Goal: Transaction & Acquisition: Obtain resource

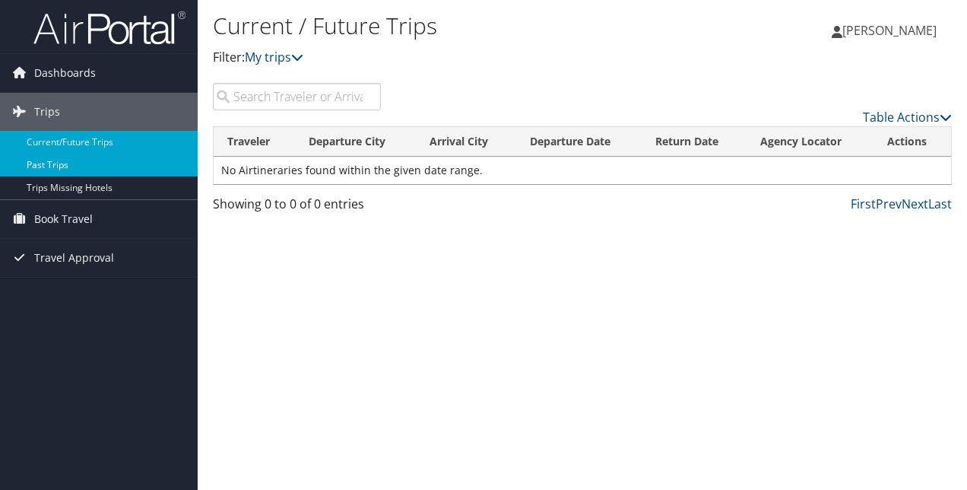
click at [76, 163] on link "Past Trips" at bounding box center [99, 165] width 198 height 23
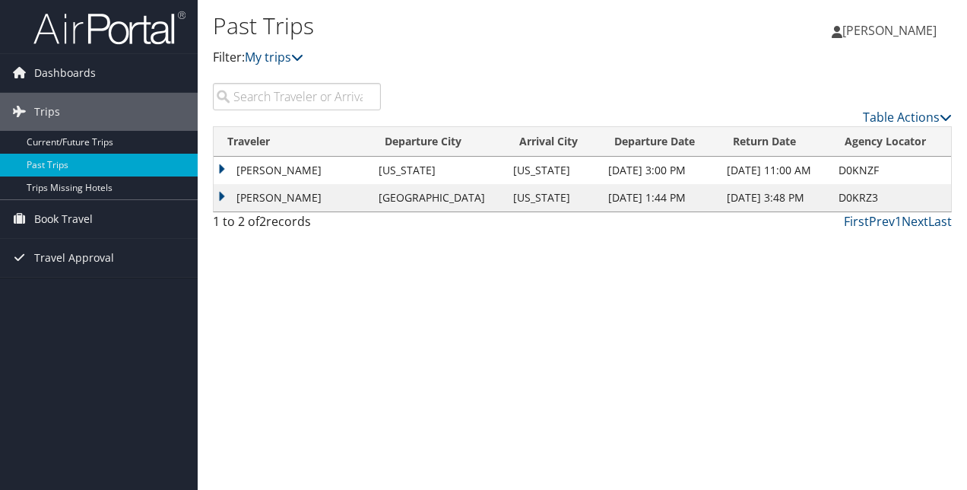
click at [296, 170] on td "[PERSON_NAME]" at bounding box center [292, 170] width 157 height 27
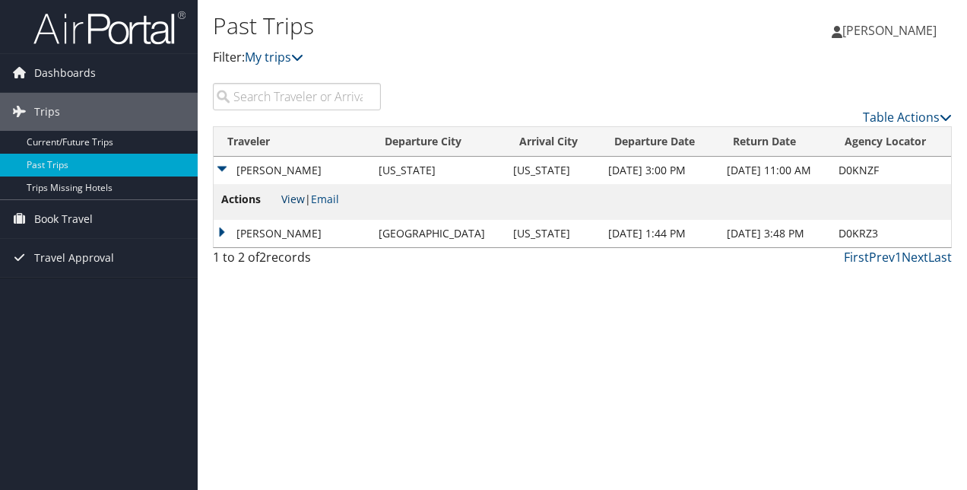
click at [295, 197] on link "View" at bounding box center [293, 199] width 24 height 14
click at [303, 236] on td "TAMARA BRICKHAM BOURDA" at bounding box center [292, 233] width 157 height 27
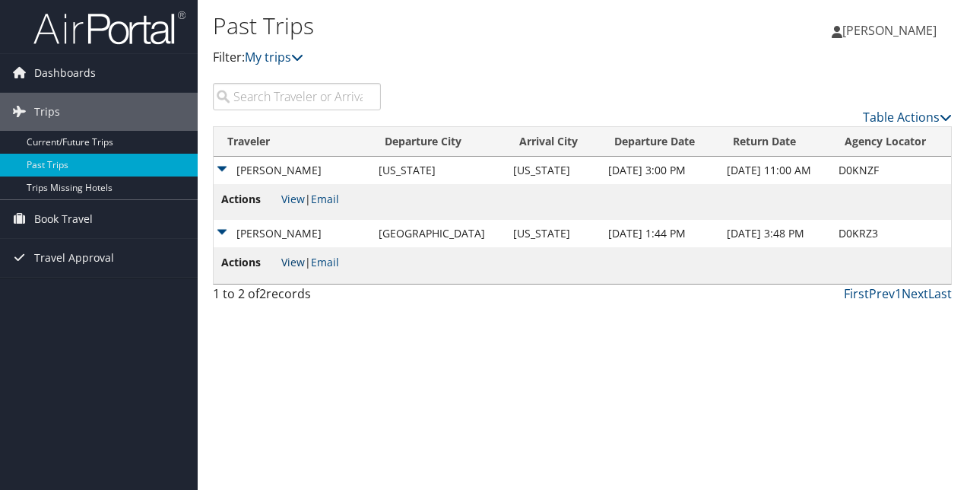
click at [299, 260] on link "View" at bounding box center [293, 262] width 24 height 14
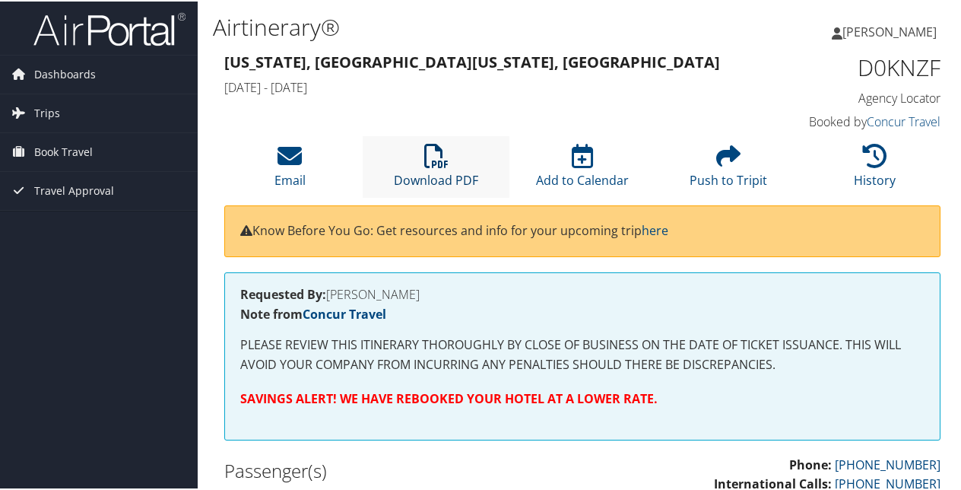
click at [442, 171] on link "Download PDF" at bounding box center [436, 169] width 84 height 36
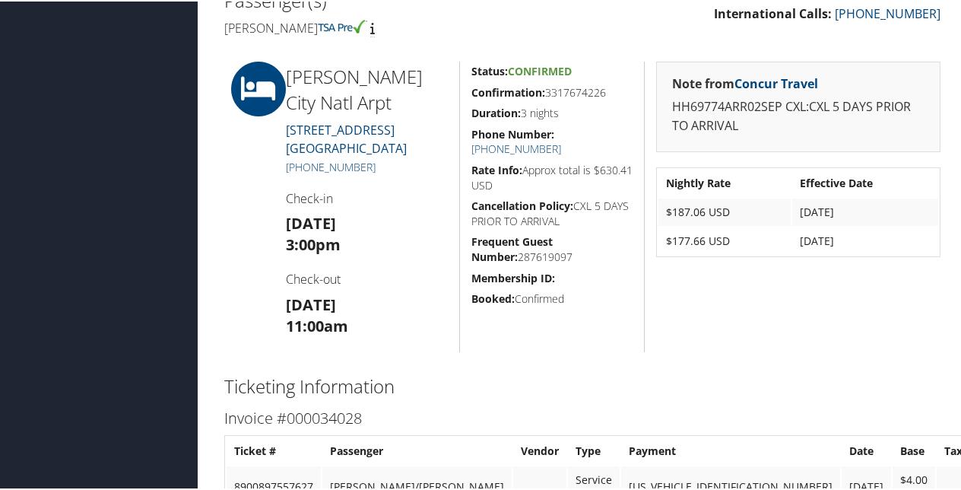
scroll to position [452, 0]
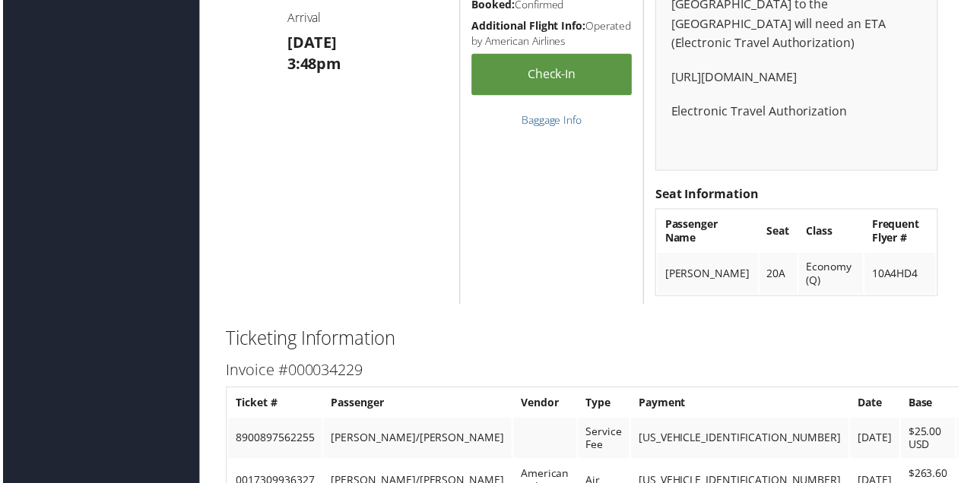
scroll to position [1824, 0]
